Goal: Complete application form

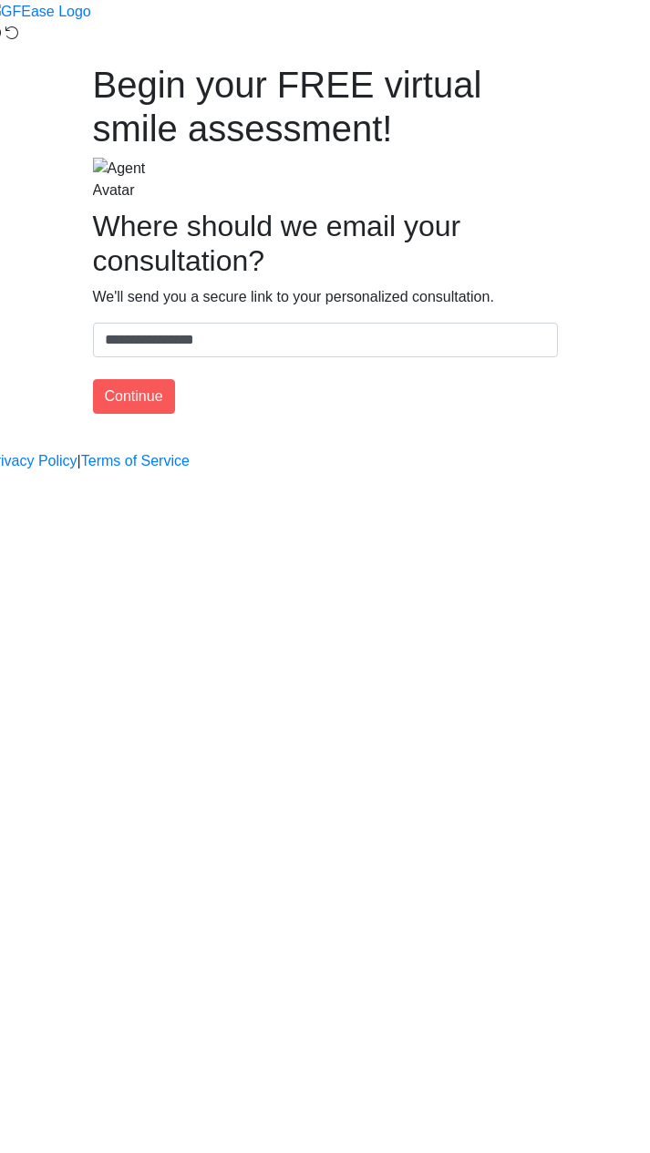
type input "**********"
type input "****"
type input "*******"
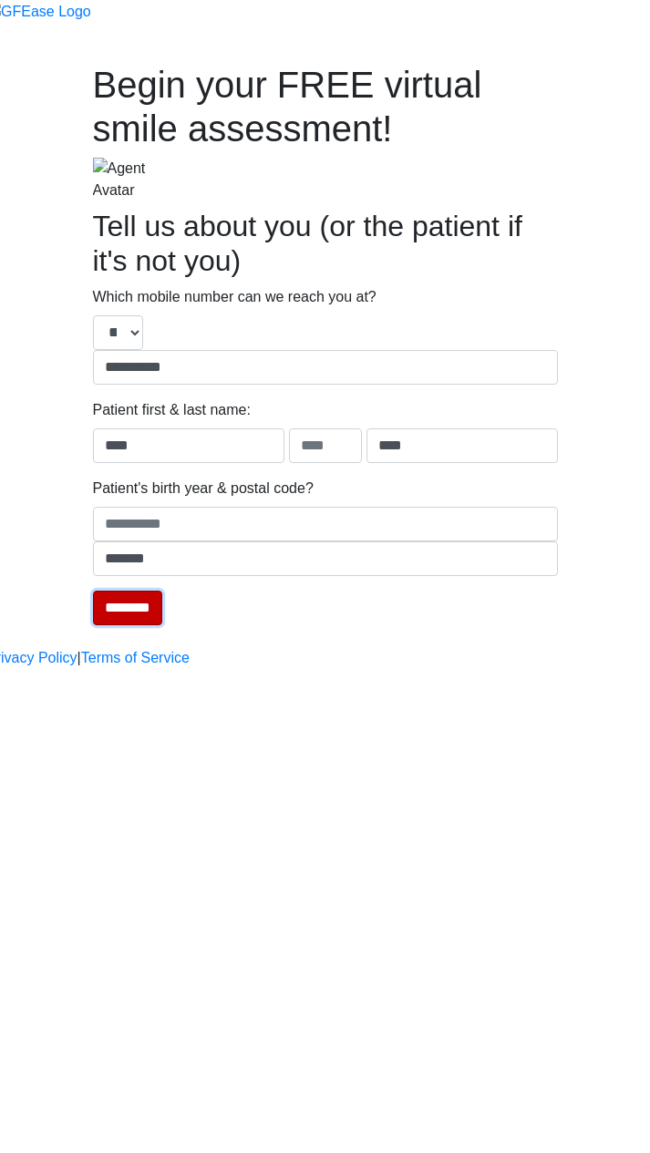
click at [162, 590] on input "********" at bounding box center [127, 607] width 69 height 35
